Goal: Transaction & Acquisition: Subscribe to service/newsletter

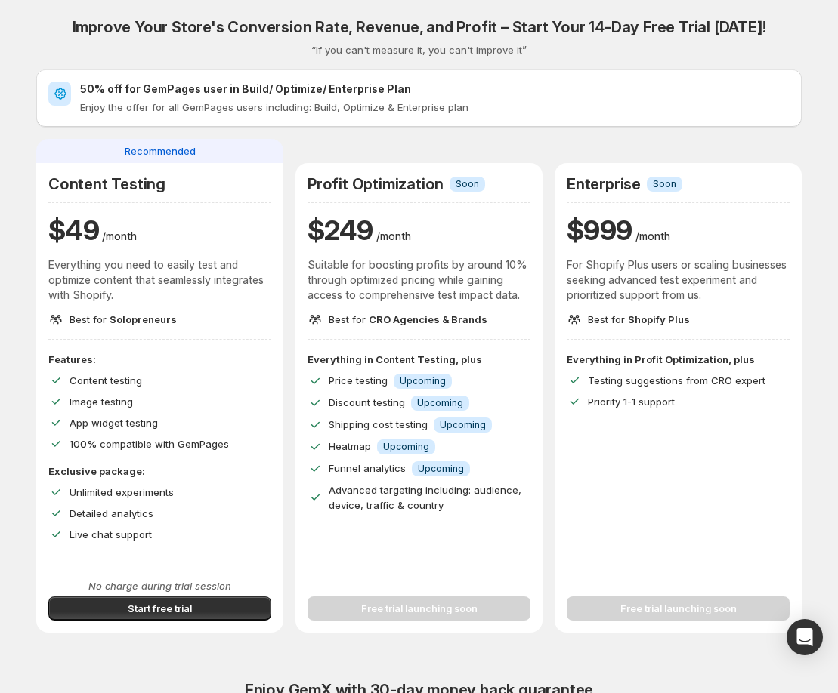
scroll to position [165, 0]
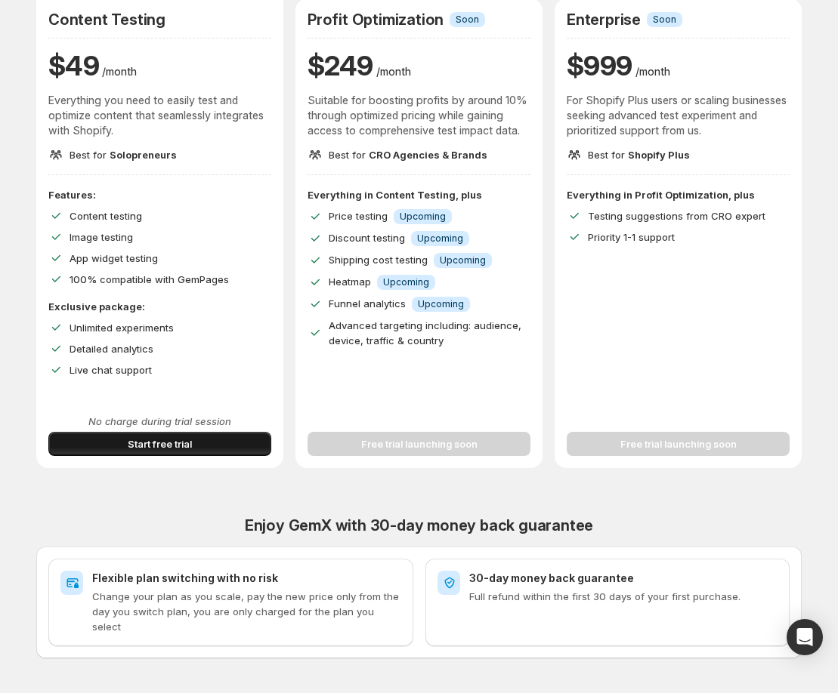
click at [156, 444] on span "Start free trial" at bounding box center [160, 444] width 64 height 15
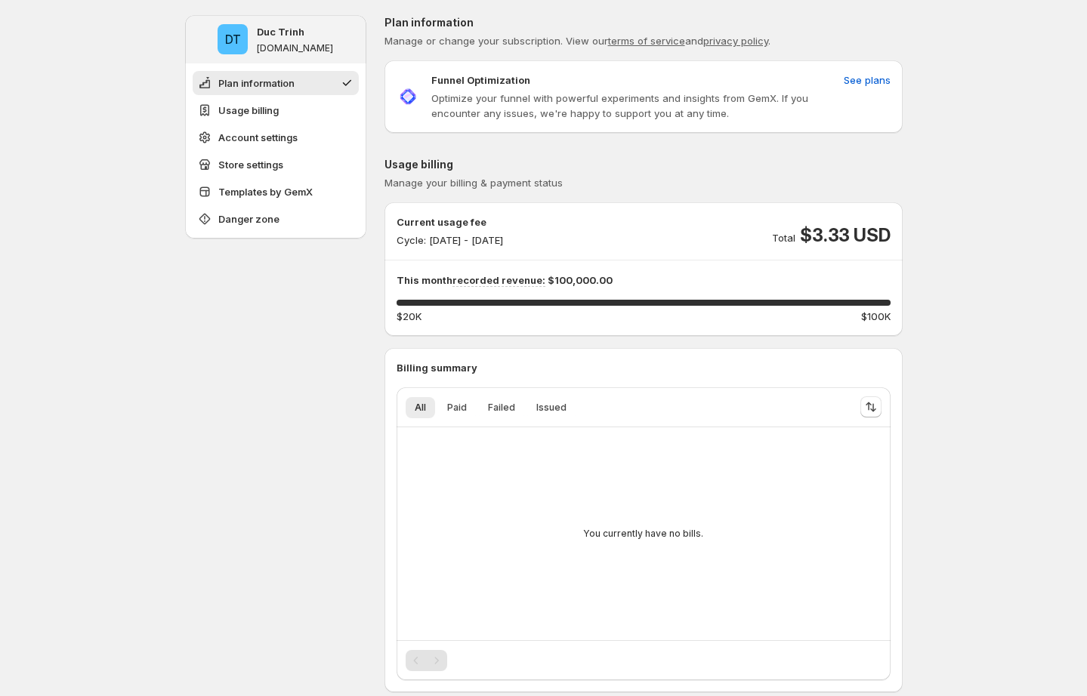
scroll to position [12, 0]
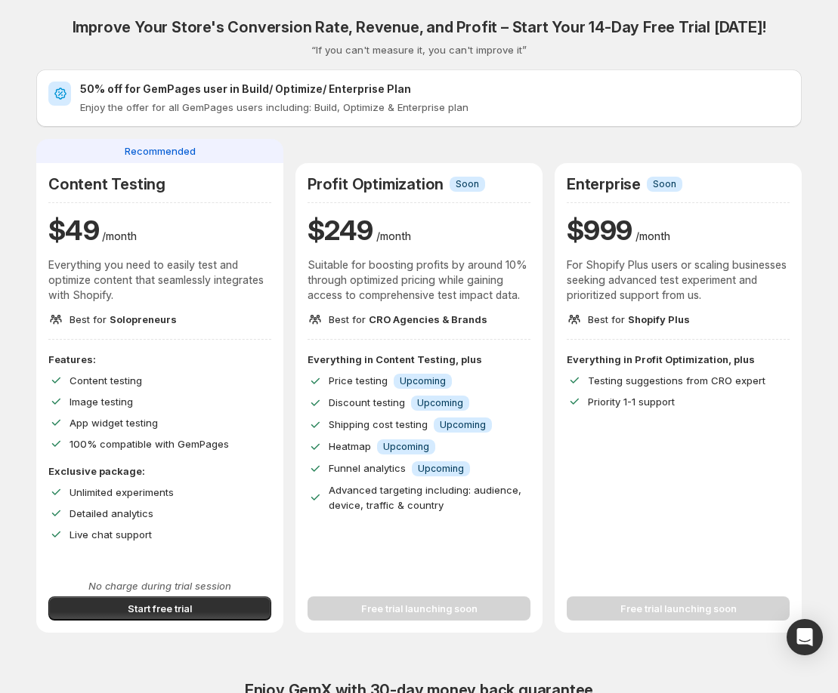
scroll to position [319, 0]
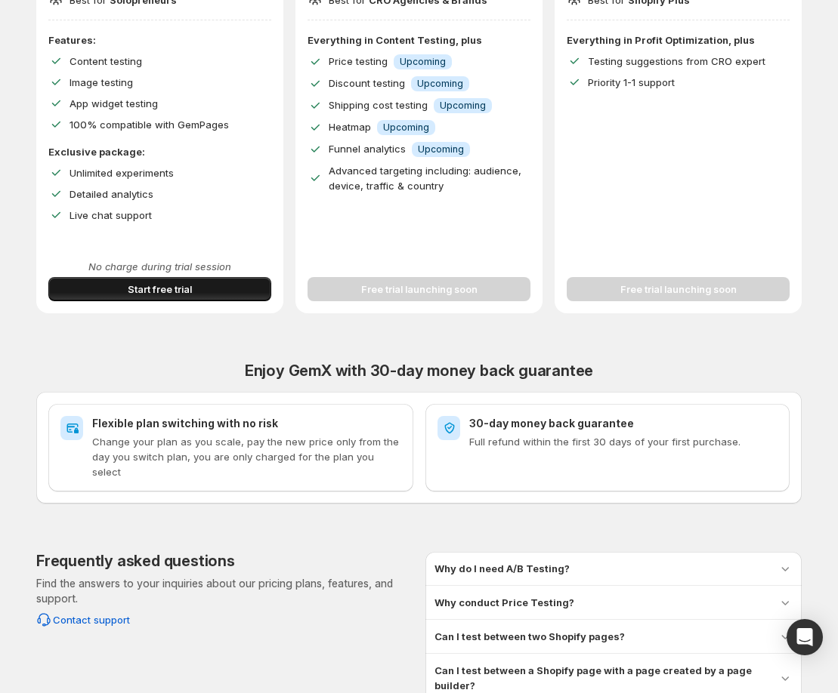
click at [211, 291] on button "Start free trial" at bounding box center [159, 289] width 223 height 24
